Goal: Task Accomplishment & Management: Use online tool/utility

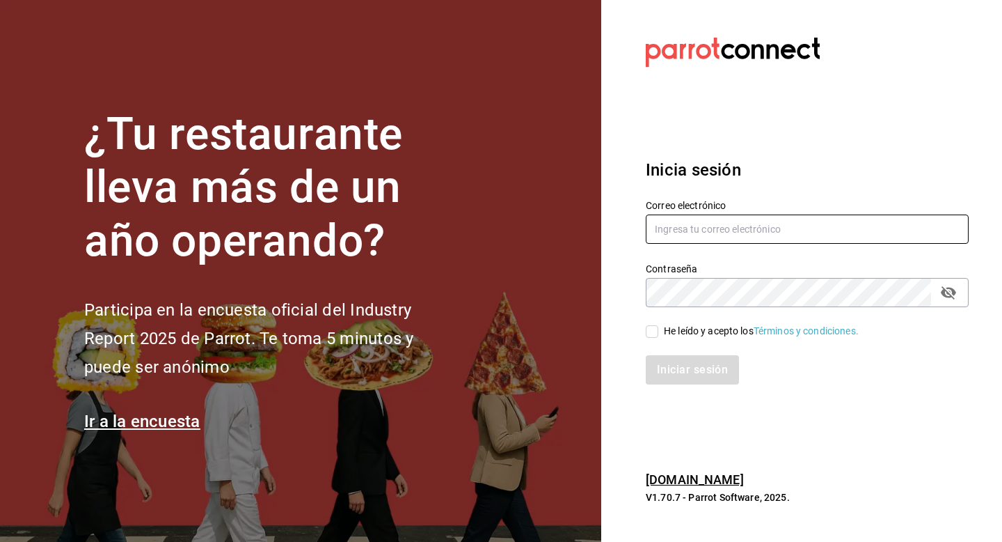
click at [764, 233] on input "text" at bounding box center [807, 228] width 323 height 29
paste input "coffe@ferrocarriles.com"
type input "coffe@ferrocarriles.com"
click at [654, 334] on input "He leído y acepto los Términos y condiciones." at bounding box center [652, 331] width 13 height 13
checkbox input "true"
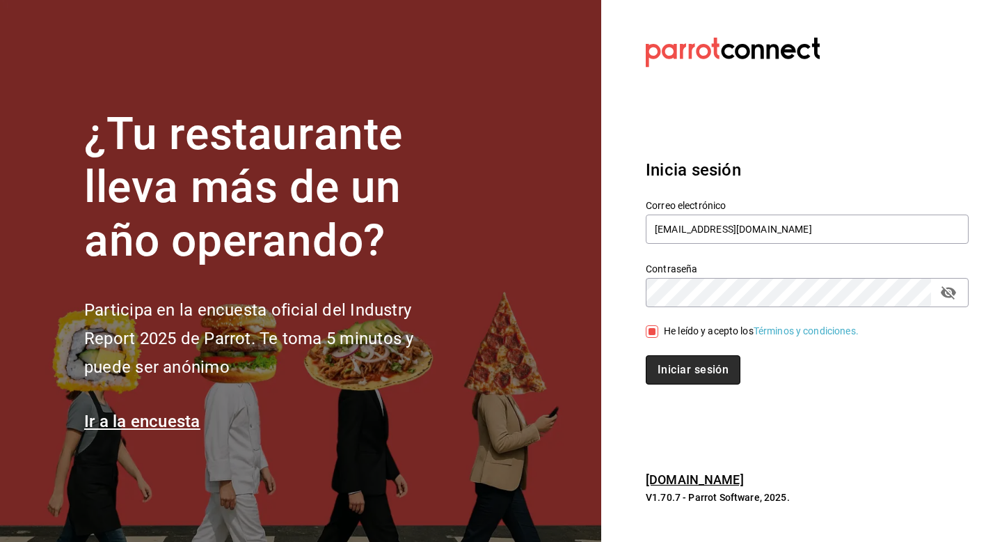
click at [674, 370] on button "Iniciar sesión" at bounding box center [693, 369] width 95 height 29
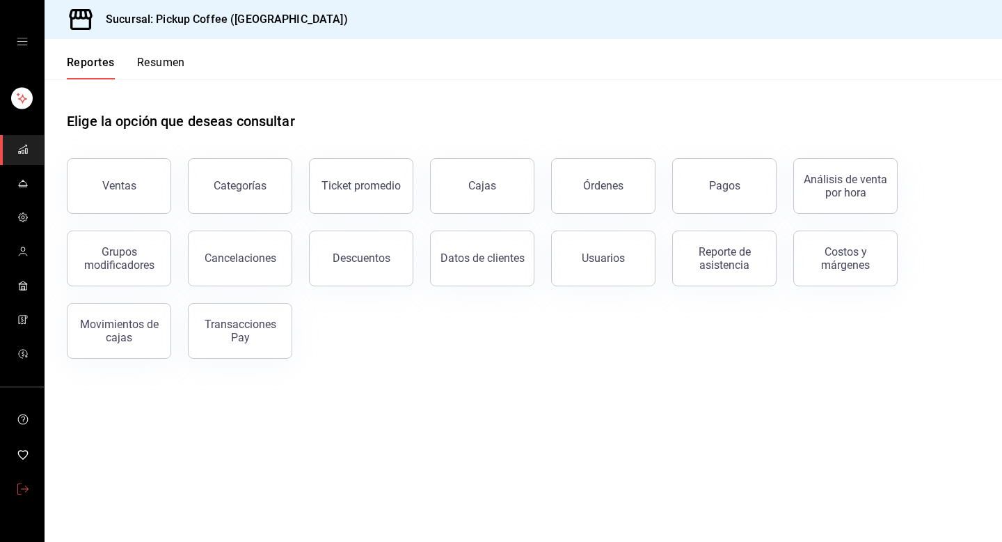
click at [35, 488] on link "mailbox folders" at bounding box center [22, 490] width 44 height 30
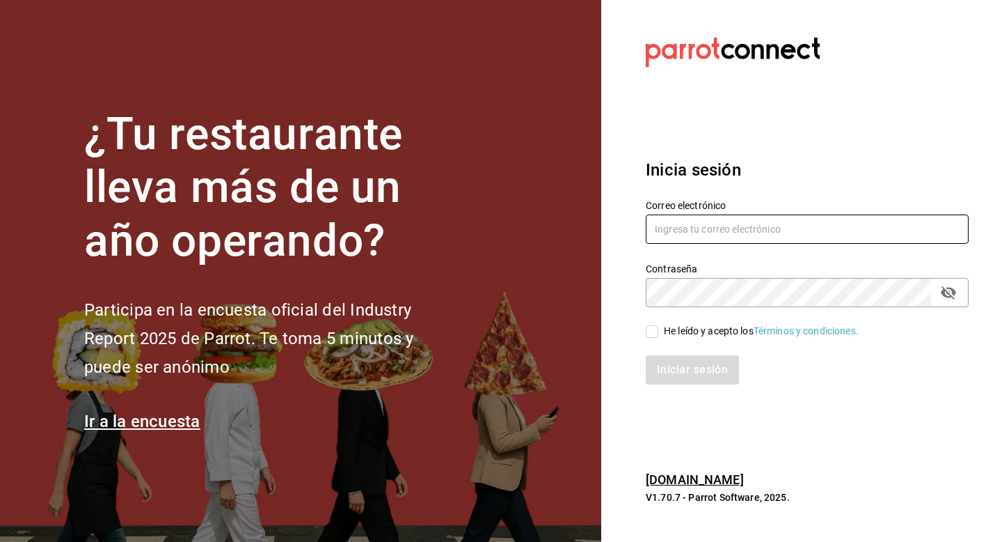
click at [787, 229] on input "text" at bounding box center [807, 228] width 323 height 29
paste input "fresnitos@hidalgo.com"
type input "fresnitos@hidalgo.com"
click at [657, 329] on input "He leído y acepto los Términos y condiciones." at bounding box center [652, 331] width 13 height 13
checkbox input "true"
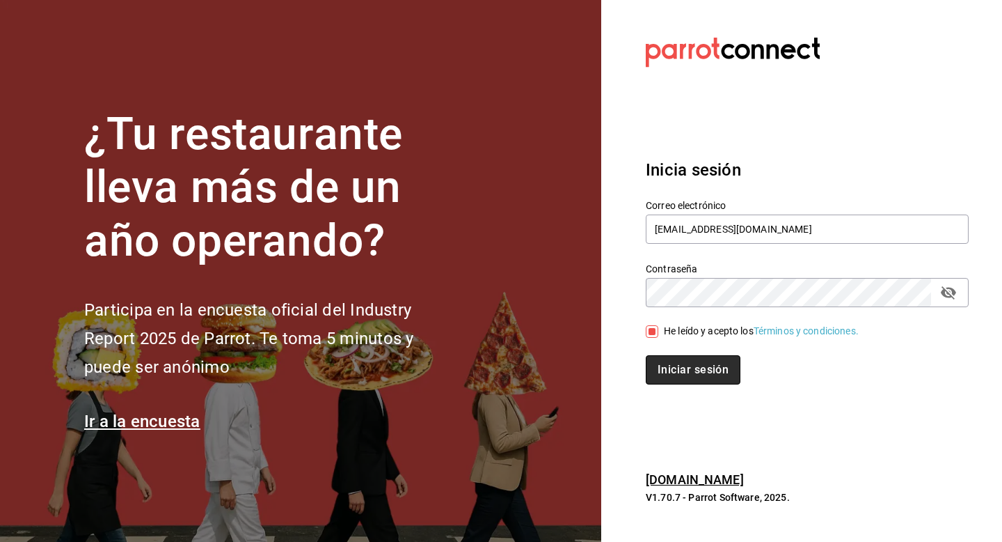
click at [684, 371] on button "Iniciar sesión" at bounding box center [693, 369] width 95 height 29
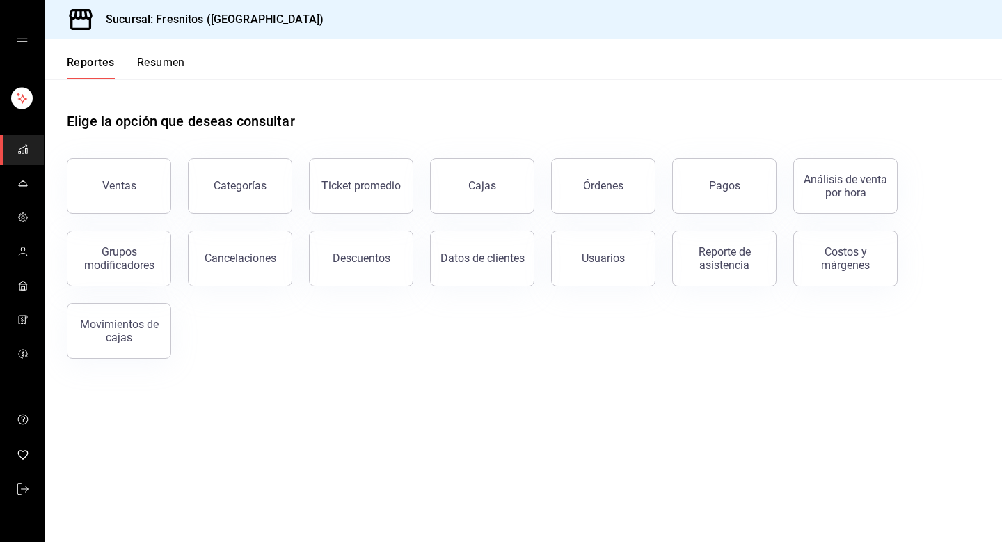
click at [33, 47] on div "mailbox folders" at bounding box center [22, 42] width 44 height 84
click at [24, 45] on icon "open drawer" at bounding box center [22, 41] width 11 height 11
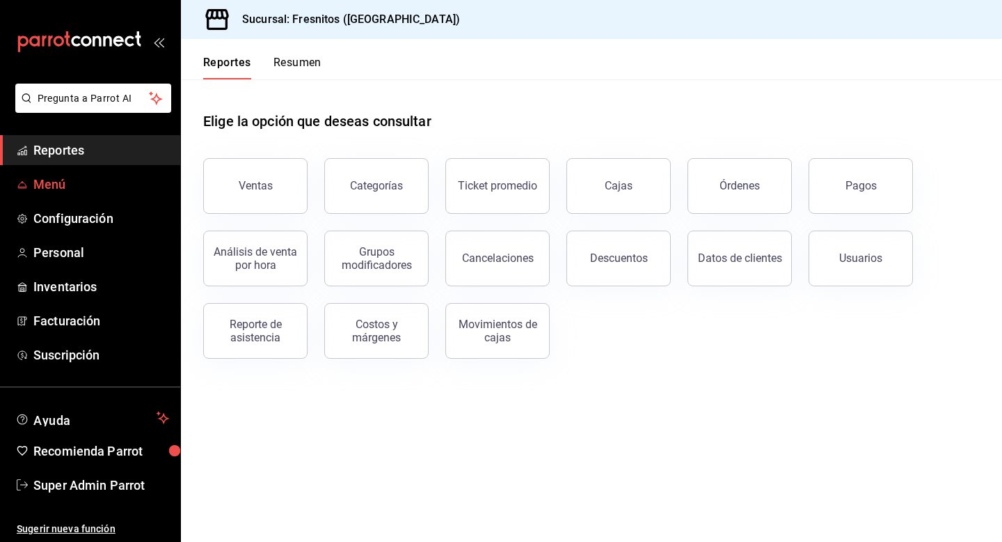
click at [58, 198] on link "Menú" at bounding box center [90, 184] width 180 height 30
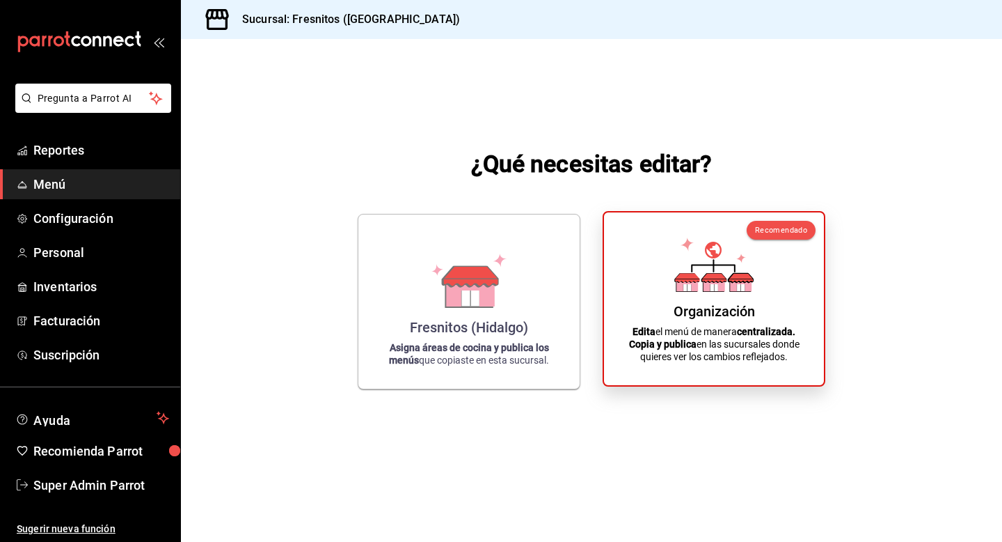
click at [679, 326] on p "Edita el menú de manera centralizada. Copia y publica en las sucursales donde q…" at bounding box center [714, 344] width 187 height 38
